Goal: Complete application form: Complete application form

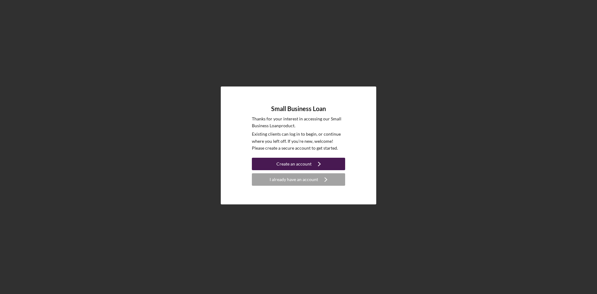
click at [300, 164] on div "Create an account" at bounding box center [293, 164] width 35 height 12
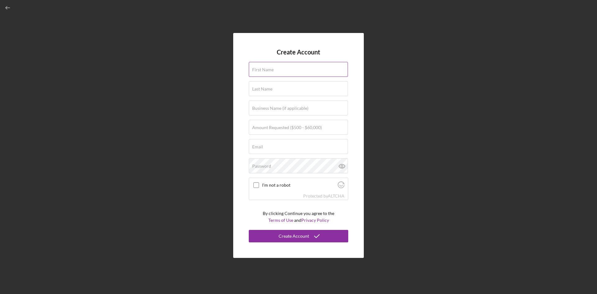
click at [267, 66] on div "First Name" at bounding box center [298, 70] width 99 height 16
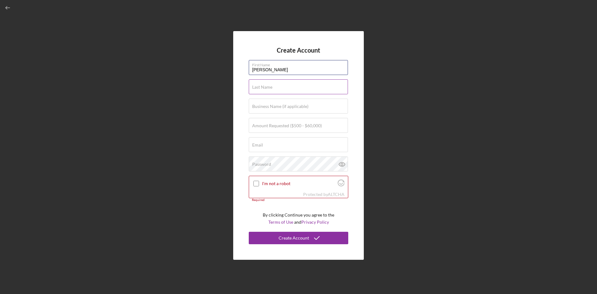
type input "[PERSON_NAME]"
click at [274, 89] on input "Last Name" at bounding box center [298, 86] width 99 height 15
type input "Leilua"
click at [278, 102] on div "Business Name (if applicable)" at bounding box center [298, 107] width 99 height 16
type input "MUSHMOONLLC"
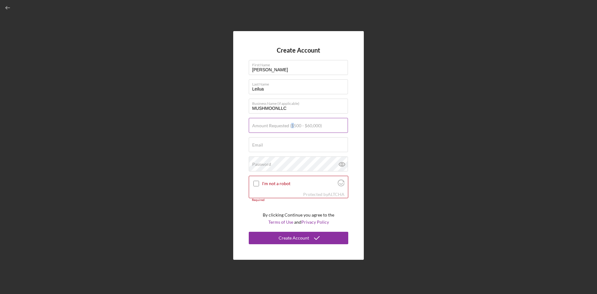
click at [292, 125] on label "Amount Requested ($500 - $60,000)" at bounding box center [287, 125] width 70 height 5
click at [267, 121] on div "Amount Requested ($500 - $60,000)" at bounding box center [298, 126] width 99 height 16
type input "$10,000"
click at [271, 147] on input "Email" at bounding box center [298, 144] width 99 height 15
type input "[EMAIL_ADDRESS][DOMAIN_NAME]"
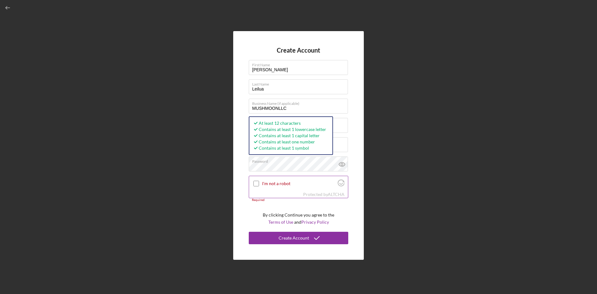
click at [254, 183] on input "I'm not a robot" at bounding box center [256, 184] width 6 height 6
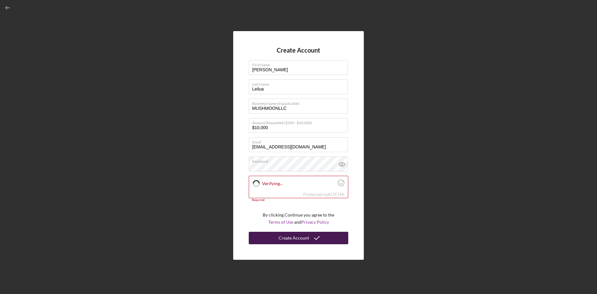
checkbox input "true"
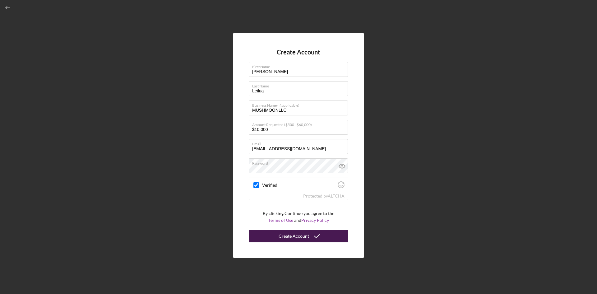
click at [274, 233] on button "Create Account" at bounding box center [298, 236] width 99 height 12
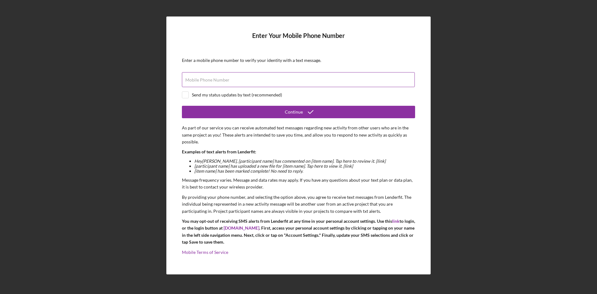
click at [278, 83] on input "Mobile Phone Number" at bounding box center [298, 79] width 233 height 15
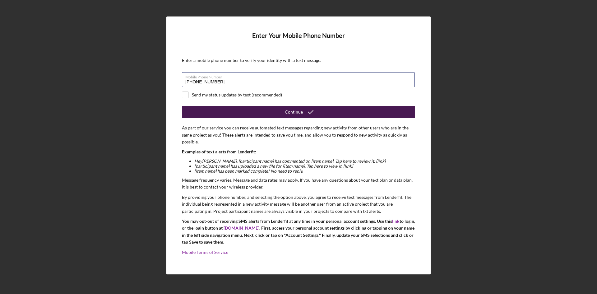
type input "[PHONE_NUMBER]"
click at [257, 109] on button "Continue" at bounding box center [298, 112] width 233 height 12
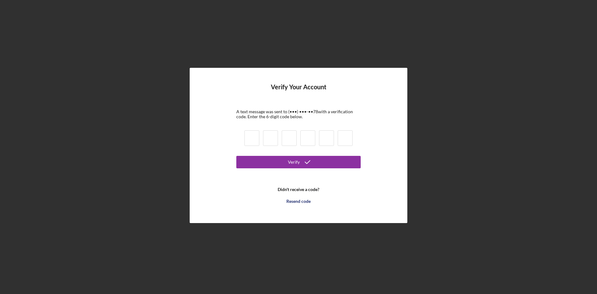
click at [248, 138] on input at bounding box center [251, 138] width 15 height 16
type input "4"
type input "0"
type input "1"
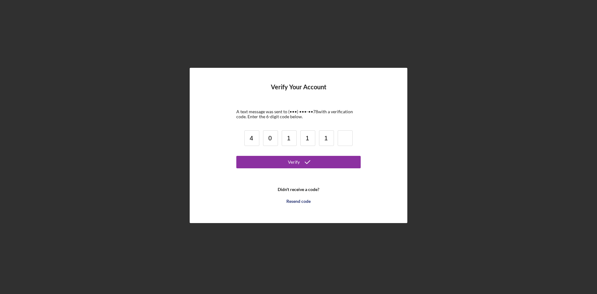
type input "1"
type input "6"
click at [307, 159] on icon "submit" at bounding box center [308, 162] width 16 height 16
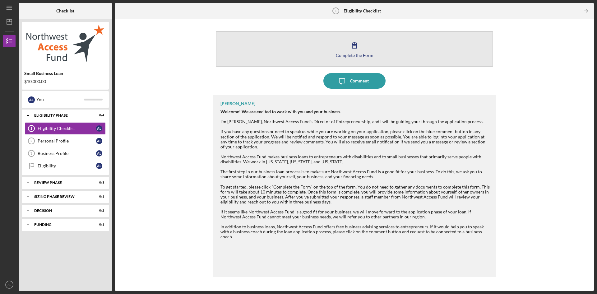
click at [361, 49] on icon "button" at bounding box center [355, 45] width 16 height 16
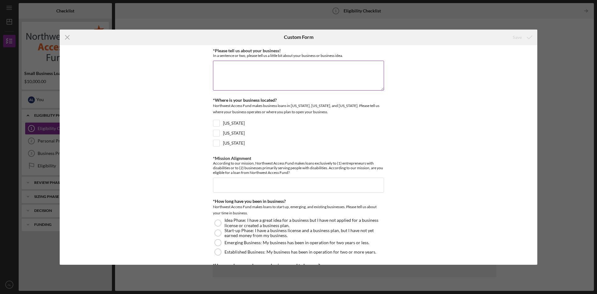
click at [332, 70] on textarea "*Please tell us about your business!" at bounding box center [298, 76] width 171 height 30
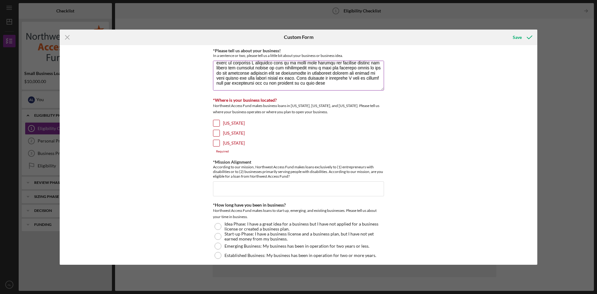
scroll to position [45, 0]
type textarea "I am currently a minority college student at the age of [DEMOGRAPHIC_DATA], bei…"
click at [218, 132] on input "[US_STATE]" at bounding box center [216, 133] width 6 height 6
checkbox input "true"
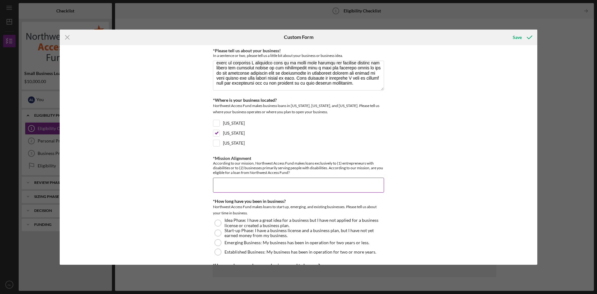
click at [255, 181] on input "*Mission Alignment" at bounding box center [298, 184] width 171 height 15
type input "T"
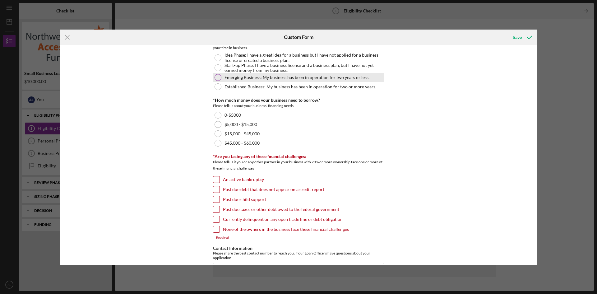
scroll to position [124, 0]
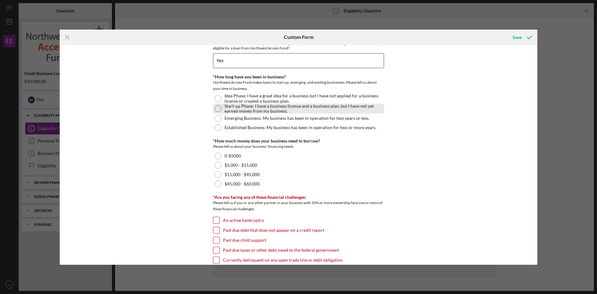
type input "Yes"
click at [276, 113] on label "Start-up Phase: I have a business license and a business plan, but I have not y…" at bounding box center [303, 109] width 158 height 10
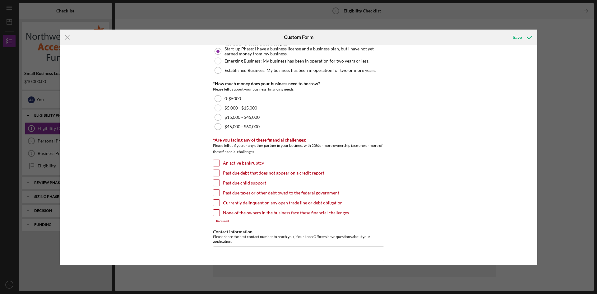
scroll to position [187, 0]
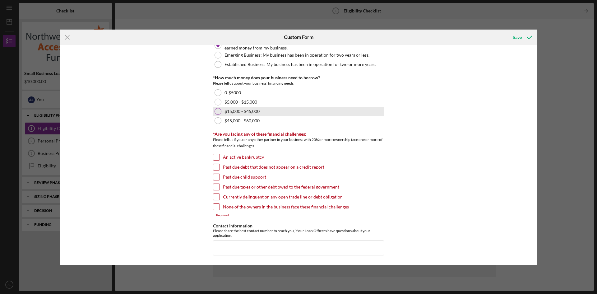
click at [265, 114] on div "$15,000 - $45,000" at bounding box center [298, 111] width 171 height 9
click at [265, 167] on label "Past due debt that does not appear on a credit report" at bounding box center [273, 167] width 101 height 6
click at [219, 167] on input "Past due debt that does not appear on a credit report" at bounding box center [216, 167] width 6 height 6
checkbox input "true"
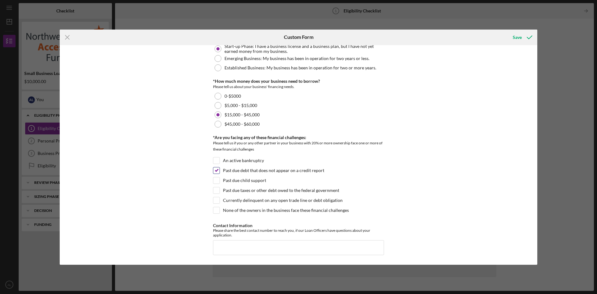
scroll to position [184, 0]
click at [257, 193] on div "Past due taxes or other debt owed to the federal government" at bounding box center [298, 192] width 171 height 10
click at [252, 241] on input "Contact Information" at bounding box center [298, 247] width 171 height 15
type input "(1##) ###-####"
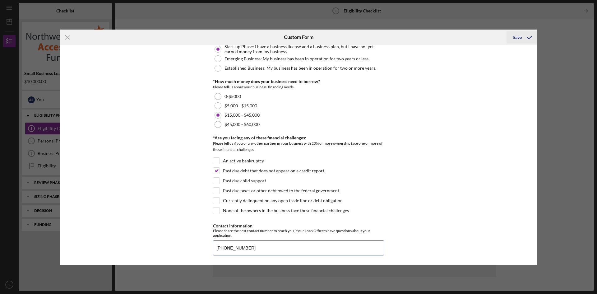
type input "[PHONE_NUMBER]"
click at [514, 34] on div "Save" at bounding box center [517, 37] width 9 height 12
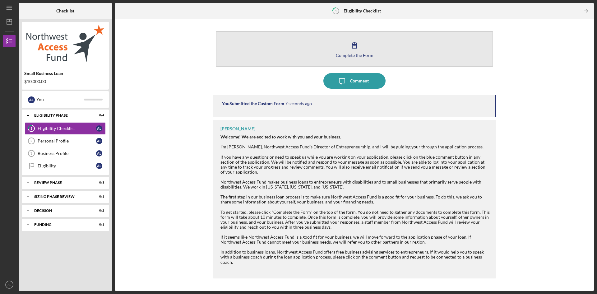
click at [354, 54] on div "Complete the Form" at bounding box center [355, 55] width 38 height 5
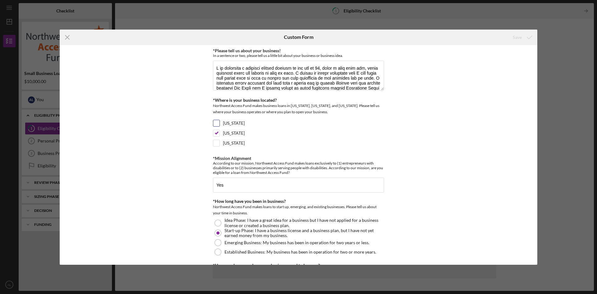
scroll to position [184, 0]
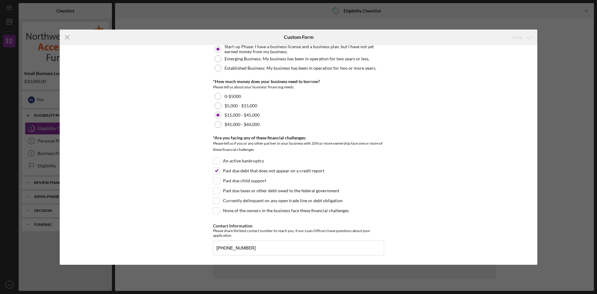
drag, startPoint x: 580, startPoint y: 80, endPoint x: 577, endPoint y: 81, distance: 3.5
click at [580, 80] on div "Icon/Menu Close Custom Form Save *Please tell us about your business! In a sent…" at bounding box center [298, 147] width 597 height 294
click at [69, 37] on icon "Icon/Menu Close" at bounding box center [68, 38] width 16 height 16
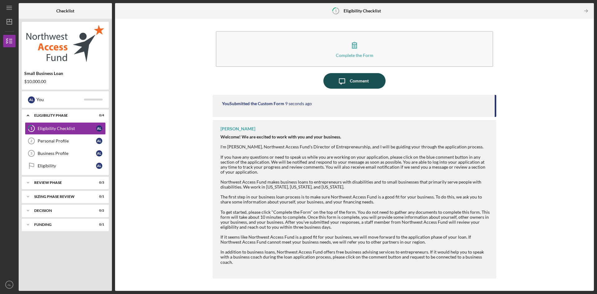
click at [338, 84] on icon "Icon/Message" at bounding box center [342, 81] width 16 height 16
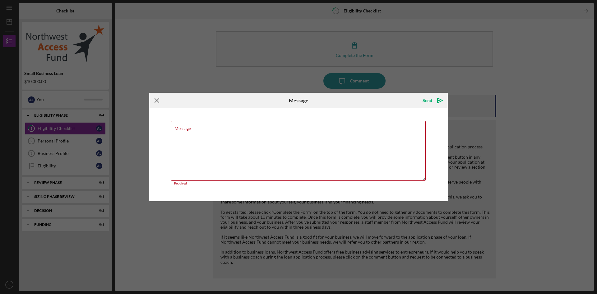
click at [154, 101] on icon "Icon/Menu Close" at bounding box center [157, 101] width 16 height 16
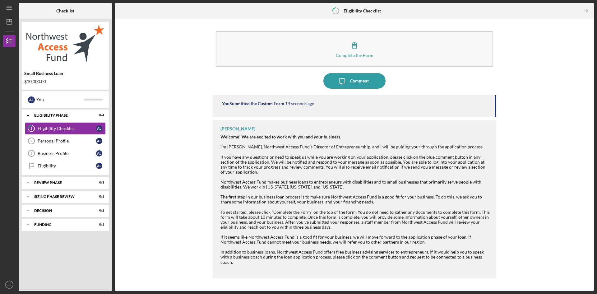
click at [459, 109] on div "You Submitted the Custom Form 14 seconds ago" at bounding box center [354, 106] width 283 height 22
click at [52, 145] on link "Personal Profile 2 Personal Profile A L" at bounding box center [65, 141] width 81 height 12
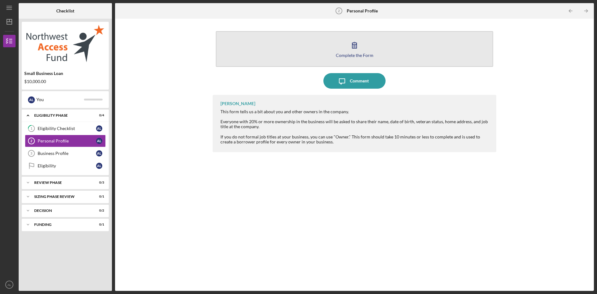
click at [353, 48] on icon "button" at bounding box center [354, 45] width 4 height 6
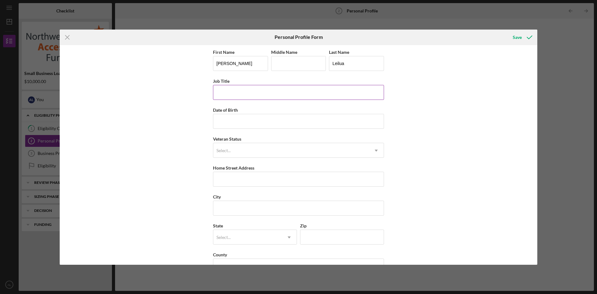
click at [256, 99] on input "Job Title" at bounding box center [298, 92] width 171 height 15
type input "Founder"
click at [268, 123] on input "Date of Birth" at bounding box center [298, 121] width 171 height 15
type input "[DATE]"
click at [272, 155] on div "Select..." at bounding box center [290, 150] width 155 height 14
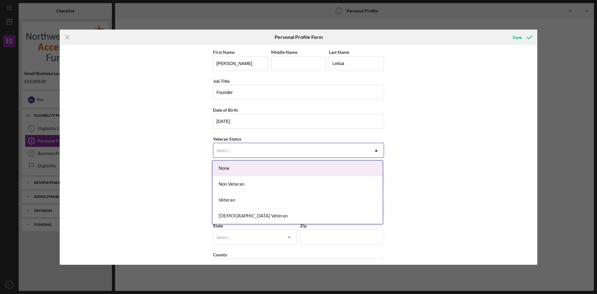
click at [274, 166] on div "None" at bounding box center [297, 168] width 170 height 16
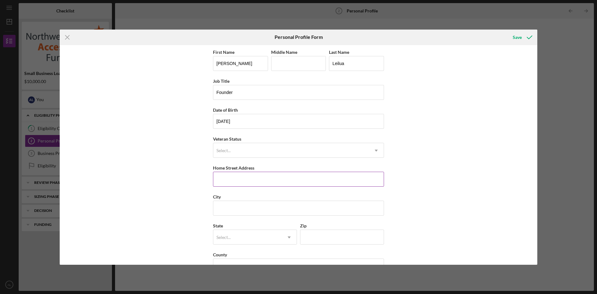
click at [270, 182] on input "Home Street Address" at bounding box center [298, 179] width 171 height 15
click at [506, 31] on button "Save" at bounding box center [521, 37] width 31 height 12
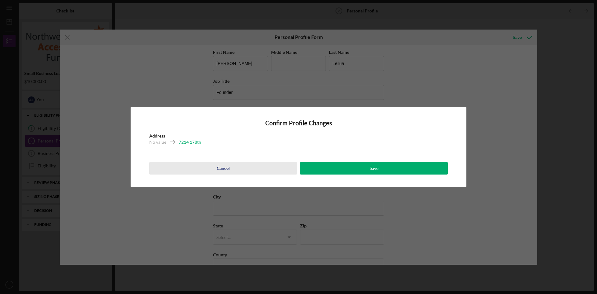
click at [233, 166] on button "Cancel" at bounding box center [223, 168] width 148 height 12
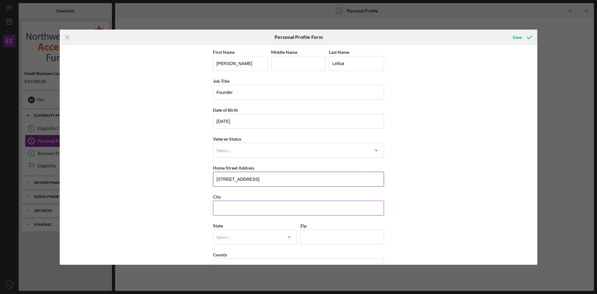
type input "[STREET_ADDRESS]"
click at [288, 202] on input "City" at bounding box center [298, 207] width 171 height 15
type input "Puyallup"
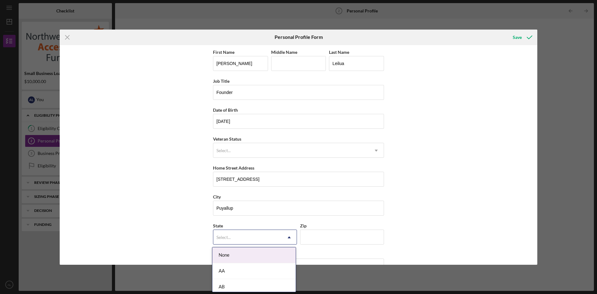
click at [276, 233] on div "Select..." at bounding box center [247, 237] width 68 height 14
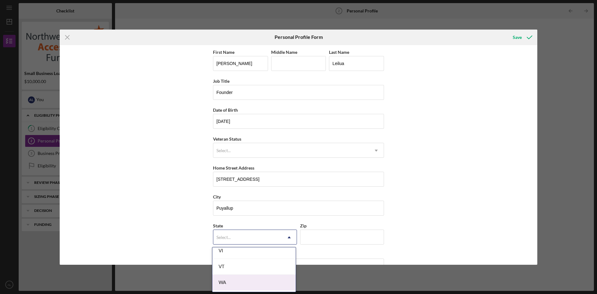
click at [245, 283] on div "WA" at bounding box center [253, 282] width 83 height 16
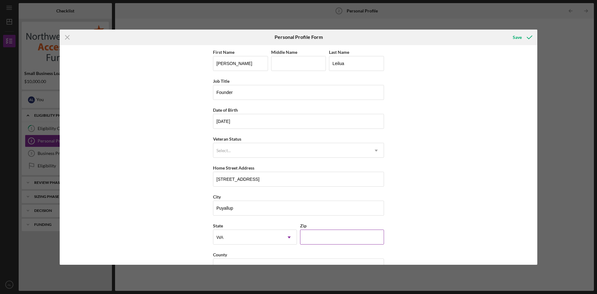
click at [316, 234] on input "Zip" at bounding box center [342, 236] width 84 height 15
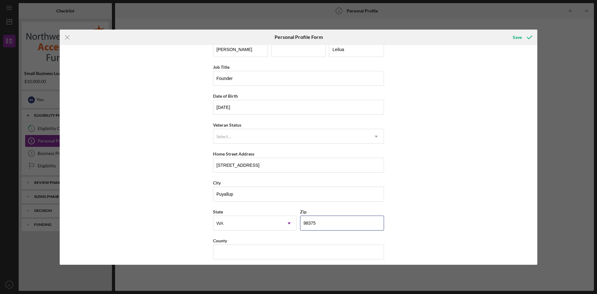
scroll to position [18, 0]
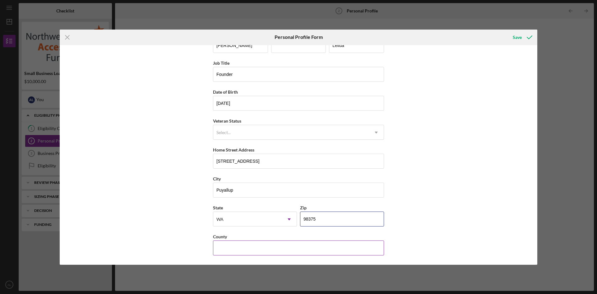
type input "98375"
click at [255, 245] on input "County" at bounding box center [298, 247] width 171 height 15
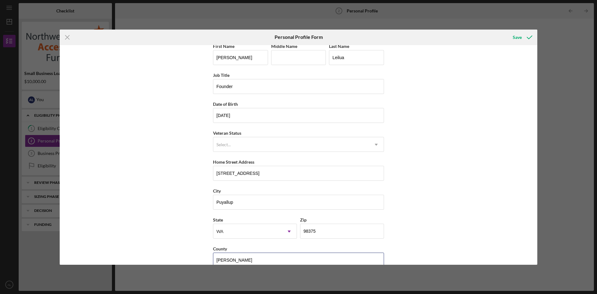
scroll to position [0, 0]
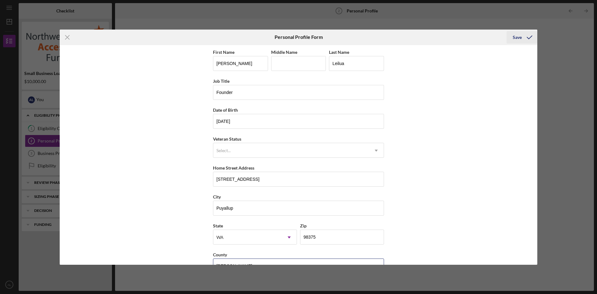
type input "[PERSON_NAME]"
click at [527, 37] on icon "submit" at bounding box center [530, 38] width 16 height 16
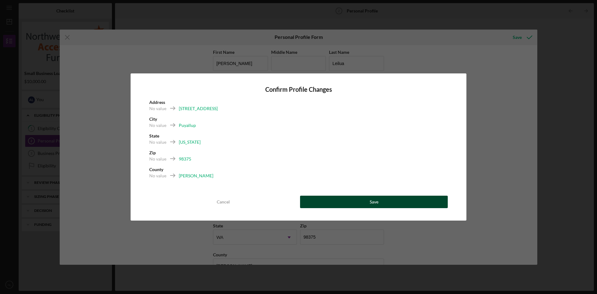
click at [368, 200] on button "Save" at bounding box center [374, 202] width 148 height 12
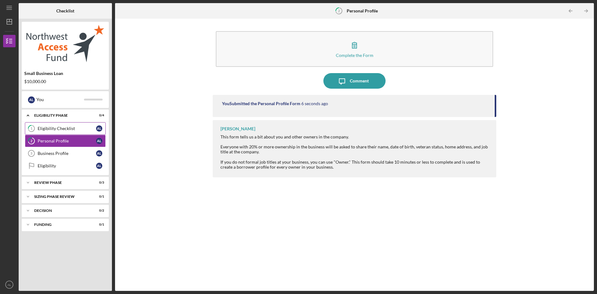
click at [68, 128] on div "Eligibility Checklist" at bounding box center [67, 128] width 58 height 5
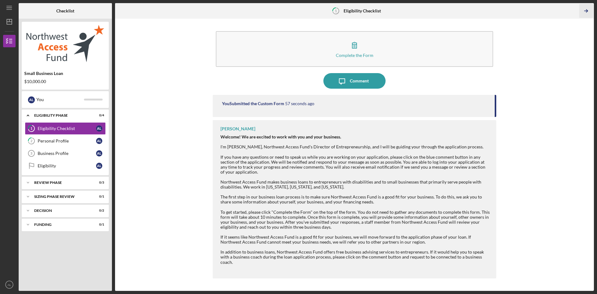
click at [587, 9] on icon "Icon/Table Pagination Arrow" at bounding box center [586, 11] width 14 height 14
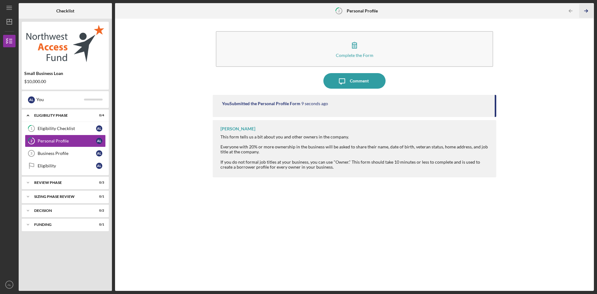
click at [586, 12] on icon "Icon/Table Pagination Arrow" at bounding box center [586, 11] width 14 height 14
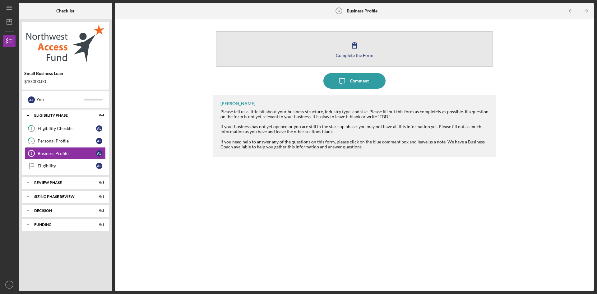
click at [367, 47] on button "Complete the Form Form" at bounding box center [354, 49] width 277 height 36
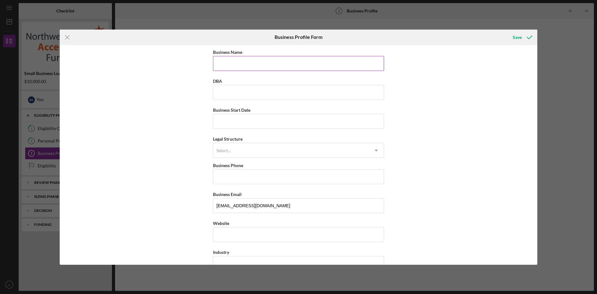
click at [243, 64] on input "Business Name" at bounding box center [298, 63] width 171 height 15
type input "MUSHMOONLLC"
click at [251, 89] on input "DBA" at bounding box center [298, 92] width 171 height 15
type input "OFFICIALSIX"
click at [251, 118] on input "Business Start Date" at bounding box center [298, 121] width 171 height 15
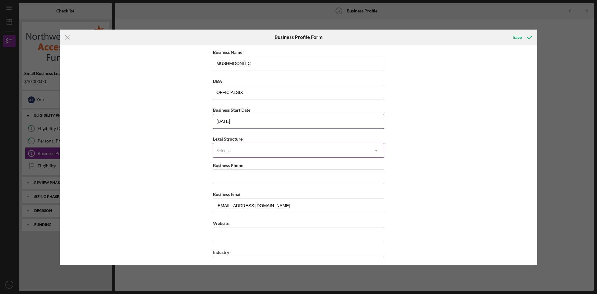
type input "[DATE]"
click at [269, 145] on div "Select..." at bounding box center [290, 150] width 155 height 14
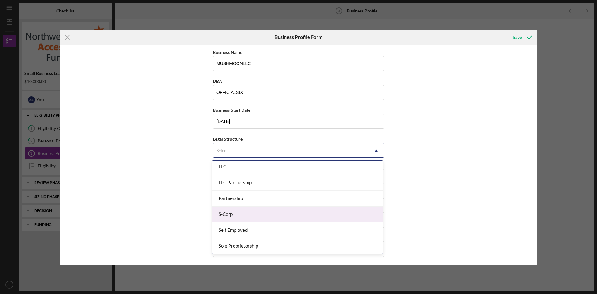
scroll to position [124, 0]
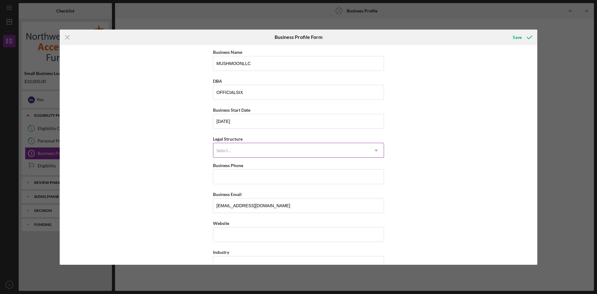
click at [245, 147] on div "Select..." at bounding box center [290, 150] width 155 height 14
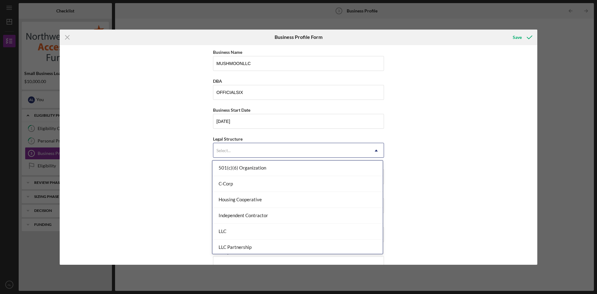
scroll to position [93, 0]
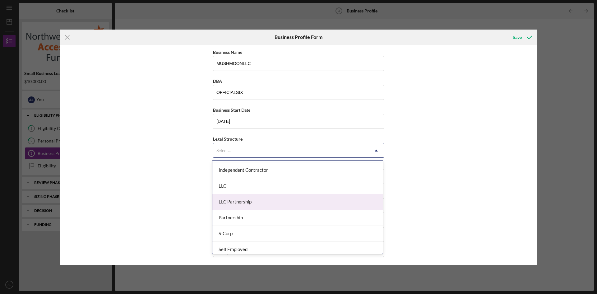
click at [279, 191] on div "LLC" at bounding box center [297, 186] width 170 height 16
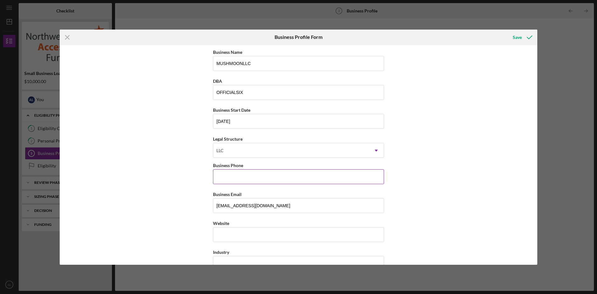
click at [260, 180] on input "Business Phone" at bounding box center [298, 176] width 171 height 15
click at [282, 175] on input "(855) 216-####" at bounding box center [298, 176] width 171 height 15
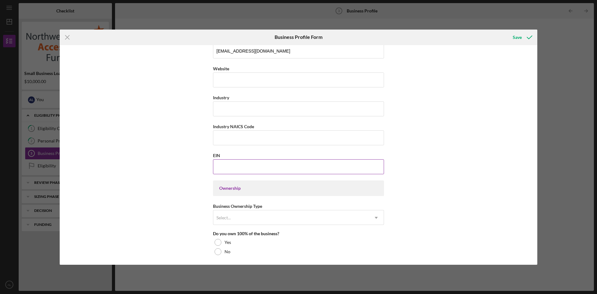
scroll to position [155, 0]
type input "[PHONE_NUMBER]"
click at [241, 80] on input "Website" at bounding box center [298, 78] width 171 height 15
type input "[DOMAIN_NAME]"
click at [260, 112] on input "Industry" at bounding box center [298, 107] width 171 height 15
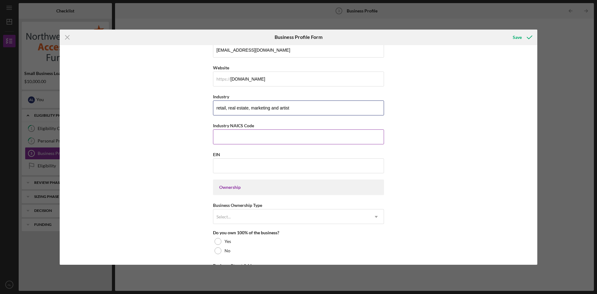
type input "retail, real estate, marketing and artist"
click at [269, 139] on input "Industry NAICS Code" at bounding box center [298, 136] width 171 height 15
click at [265, 169] on input "EIN" at bounding box center [298, 165] width 171 height 15
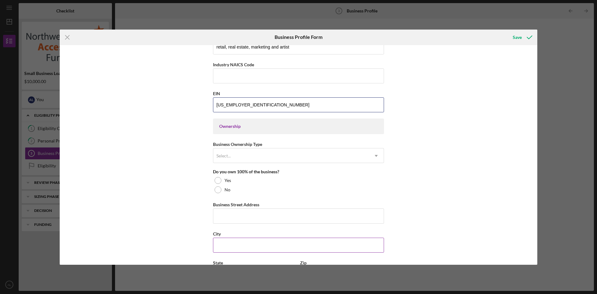
scroll to position [280, 0]
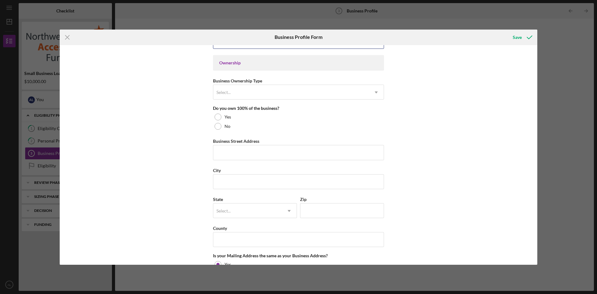
type input "[US_EMPLOYER_IDENTIFICATION_NUMBER]"
click at [280, 84] on div "Business Ownership Type Select... Icon/Dropdown Arrow" at bounding box center [298, 88] width 171 height 23
click at [278, 91] on div "Select..." at bounding box center [290, 92] width 155 height 14
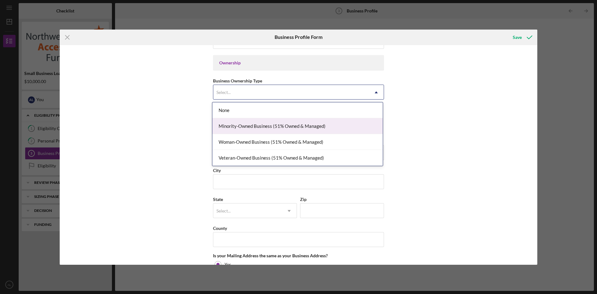
click at [310, 131] on div "Minority-Owned Business (51% Owned & Managed)" at bounding box center [297, 126] width 170 height 16
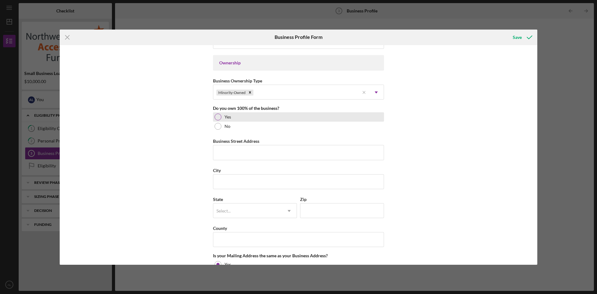
click at [258, 120] on div "Yes" at bounding box center [298, 116] width 171 height 9
click at [257, 153] on input "Business Street Address" at bounding box center [298, 152] width 171 height 15
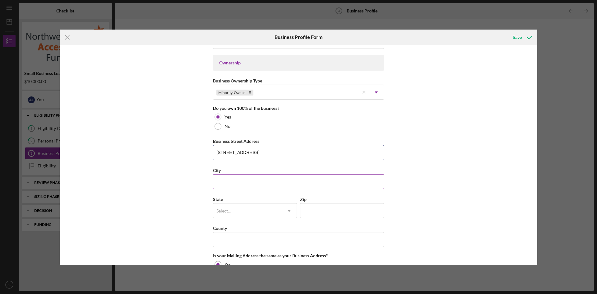
type input "[STREET_ADDRESS]"
click at [260, 187] on input "City" at bounding box center [298, 181] width 171 height 15
type input "[GEOGRAPHIC_DATA]"
click at [254, 212] on div "Select..." at bounding box center [247, 211] width 68 height 14
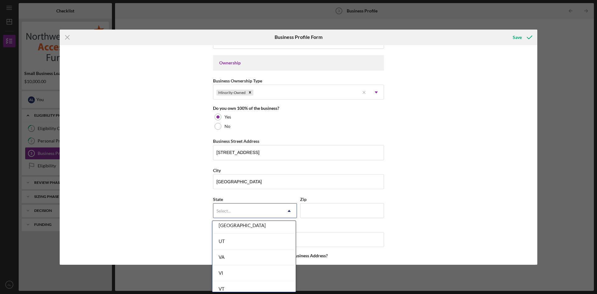
scroll to position [1088, 0]
click at [239, 263] on div "WA" at bounding box center [253, 266] width 83 height 16
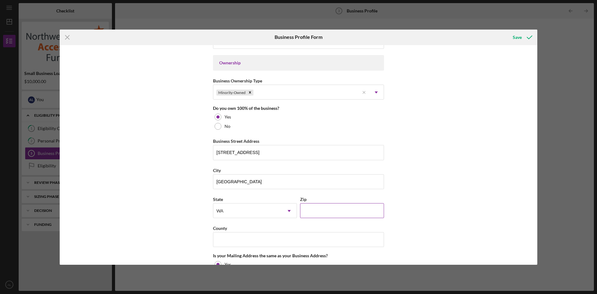
click at [340, 206] on input "Zip" at bounding box center [342, 210] width 84 height 15
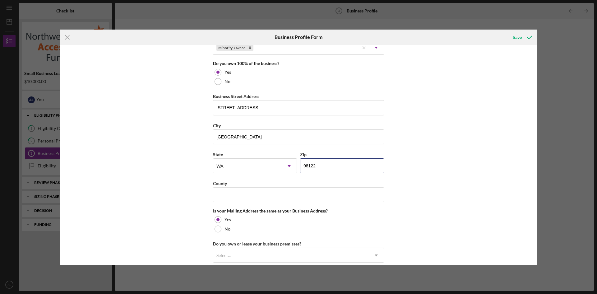
scroll to position [404, 0]
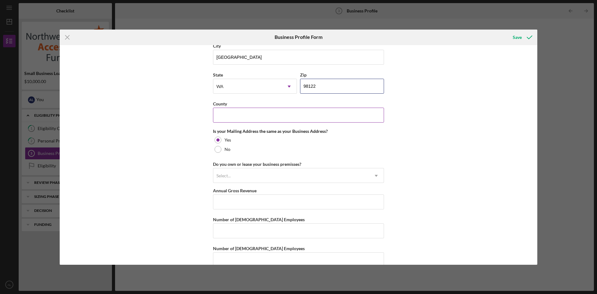
type input "98122"
click at [271, 116] on input "County" at bounding box center [298, 115] width 171 height 15
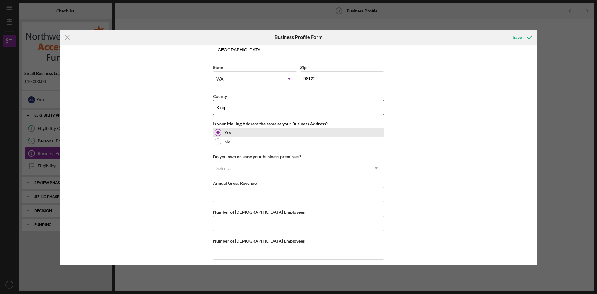
scroll to position [416, 0]
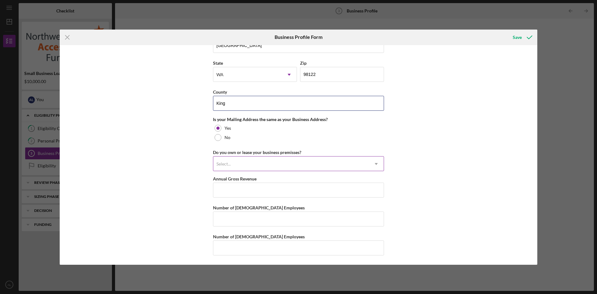
type input "King"
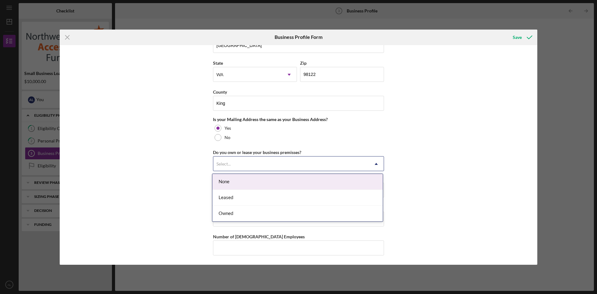
click at [263, 167] on div "Select..." at bounding box center [290, 164] width 155 height 14
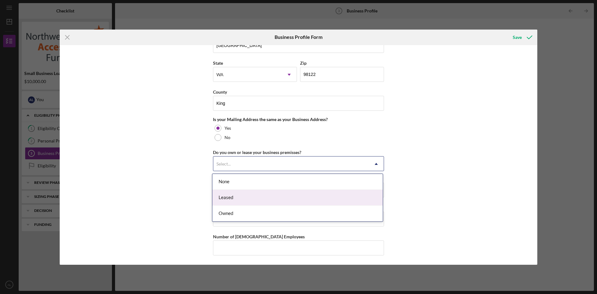
click at [251, 197] on div "Leased" at bounding box center [297, 198] width 170 height 16
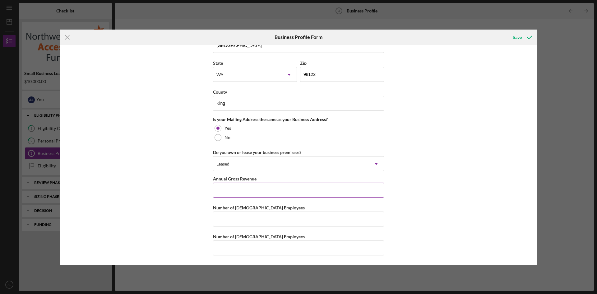
click at [249, 195] on input "Annual Gross Revenue" at bounding box center [298, 189] width 171 height 15
type input "$100,000"
click at [263, 217] on input "Number of [DEMOGRAPHIC_DATA] Employees" at bounding box center [298, 218] width 171 height 15
type input "1"
click at [251, 247] on input "Number of [DEMOGRAPHIC_DATA] Employees" at bounding box center [298, 247] width 171 height 15
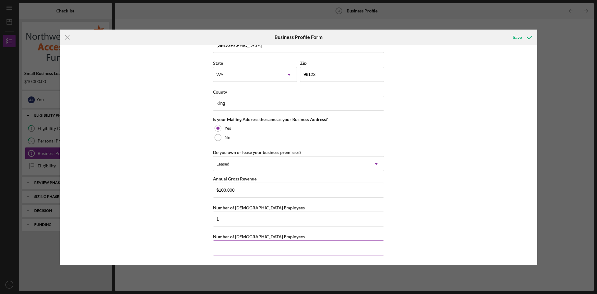
type input "1"
type input "0"
click at [528, 38] on icon "submit" at bounding box center [530, 38] width 16 height 16
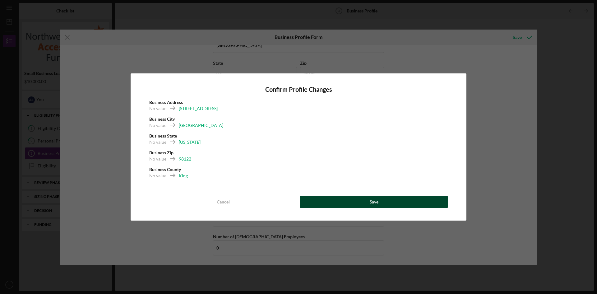
click at [368, 200] on button "Save" at bounding box center [374, 202] width 148 height 12
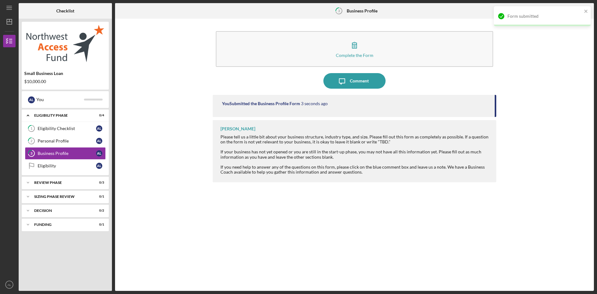
click at [589, 11] on div "Form submitted" at bounding box center [542, 16] width 97 height 20
click at [584, 9] on div "Form submitted" at bounding box center [541, 18] width 99 height 27
click at [590, 11] on icon "Icon/Table Pagination Arrow" at bounding box center [586, 11] width 14 height 14
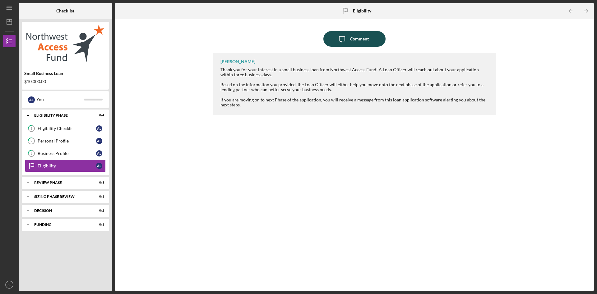
click at [364, 45] on div "Comment" at bounding box center [359, 39] width 19 height 16
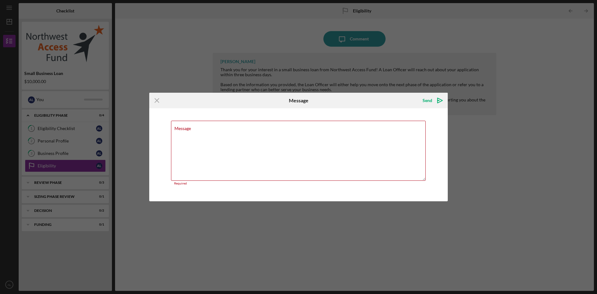
click at [154, 103] on icon "Icon/Menu Close" at bounding box center [157, 101] width 16 height 16
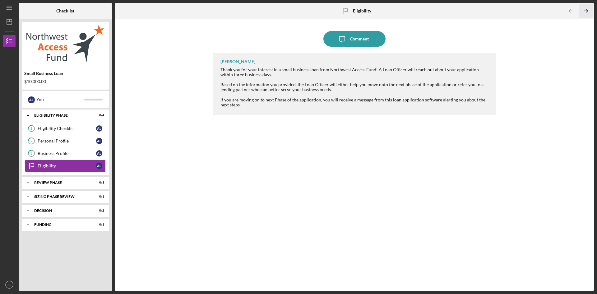
click at [589, 13] on icon "Icon/Table Pagination Arrow" at bounding box center [586, 11] width 14 height 14
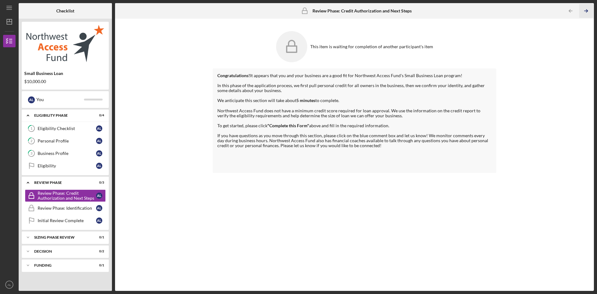
click at [587, 11] on line "button" at bounding box center [585, 11] width 3 height 0
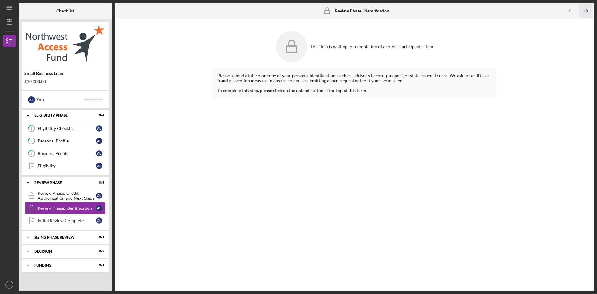
click at [587, 11] on line "button" at bounding box center [585, 11] width 3 height 0
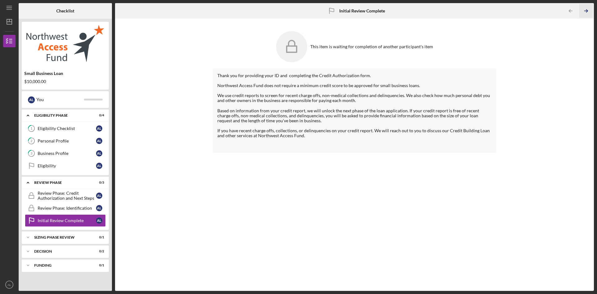
click at [587, 11] on line "button" at bounding box center [585, 11] width 3 height 0
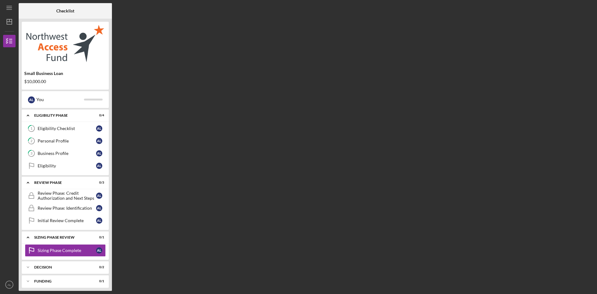
scroll to position [3, 0]
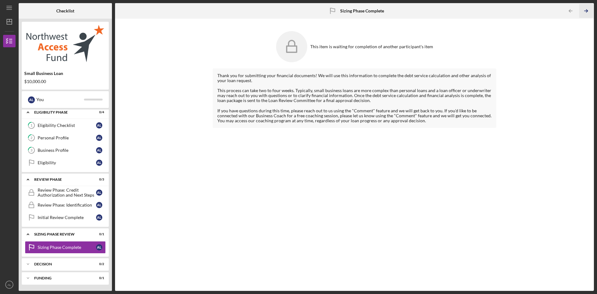
click at [587, 11] on line "button" at bounding box center [585, 11] width 3 height 0
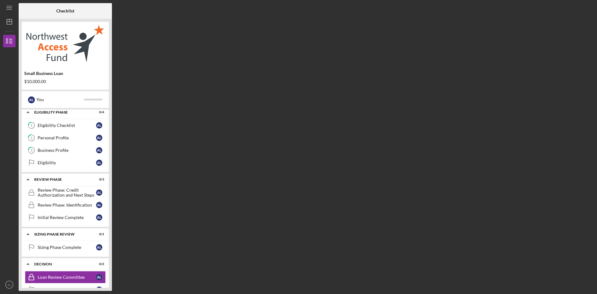
scroll to position [31, 0]
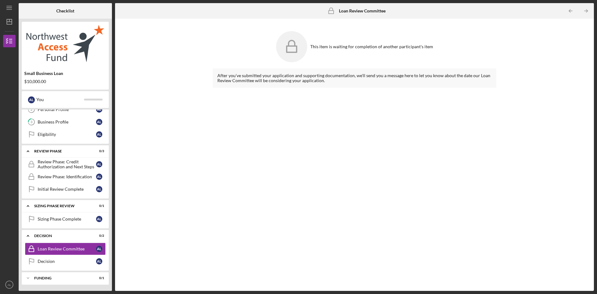
click at [587, 11] on line "button" at bounding box center [585, 11] width 3 height 0
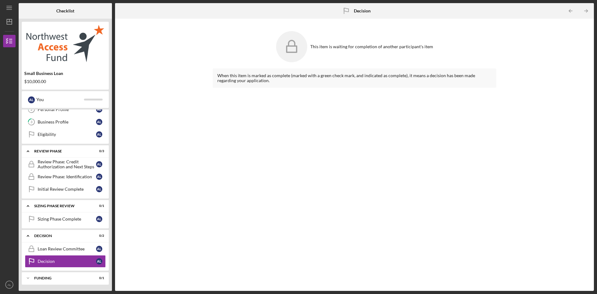
click at [587, 11] on line "button" at bounding box center [585, 11] width 3 height 0
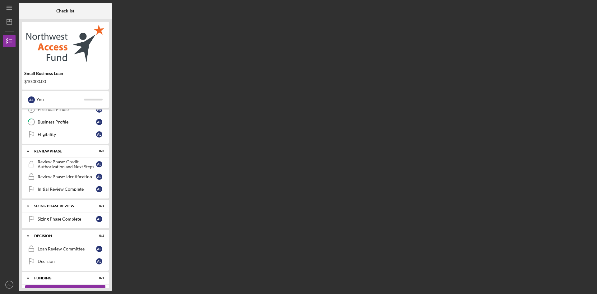
scroll to position [47, 0]
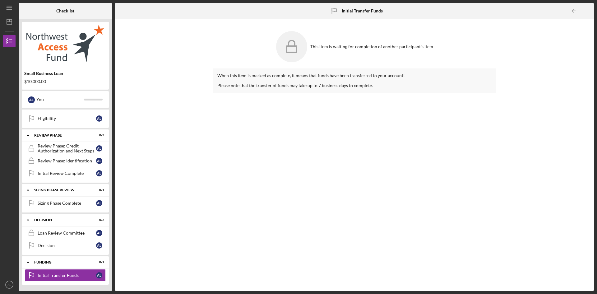
click at [587, 11] on div at bounding box center [587, 11] width 12 height 12
click at [57, 118] on div "Eligibility" at bounding box center [67, 118] width 58 height 5
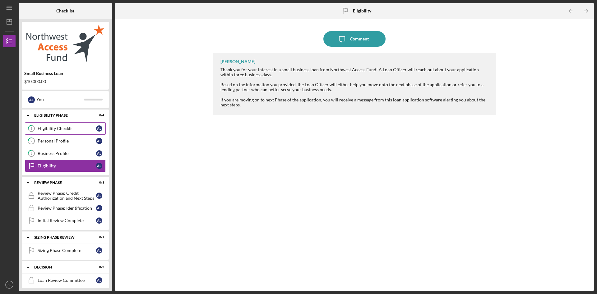
click at [78, 129] on div "Eligibility Checklist" at bounding box center [67, 128] width 58 height 5
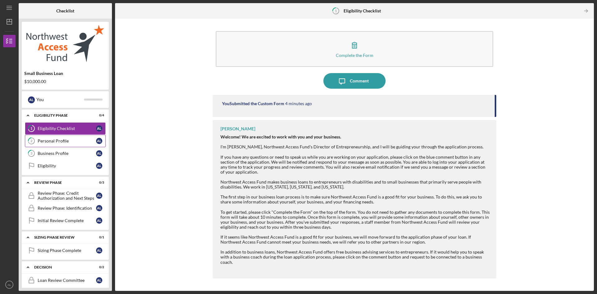
click at [72, 141] on div "Personal Profile" at bounding box center [67, 140] width 58 height 5
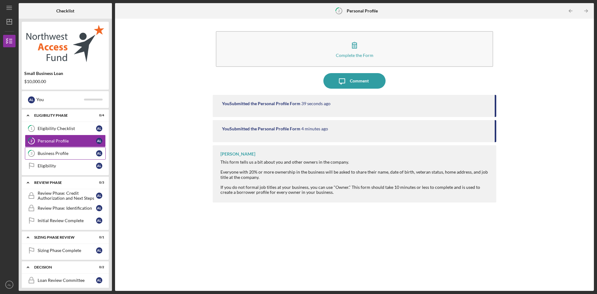
click at [72, 157] on link "3 Business Profile A L" at bounding box center [65, 153] width 81 height 12
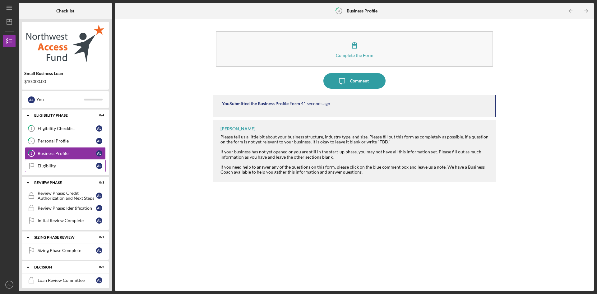
click at [72, 171] on link "Eligibility Eligibility A L" at bounding box center [65, 165] width 81 height 12
